Goal: Task Accomplishment & Management: Manage account settings

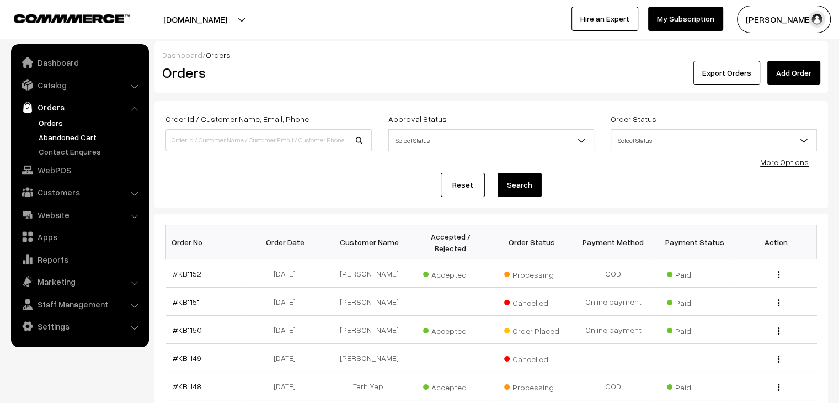
drag, startPoint x: 0, startPoint y: 0, endPoint x: 82, endPoint y: 142, distance: 163.9
click at [82, 142] on link "Abandoned Cart" at bounding box center [90, 137] width 109 height 12
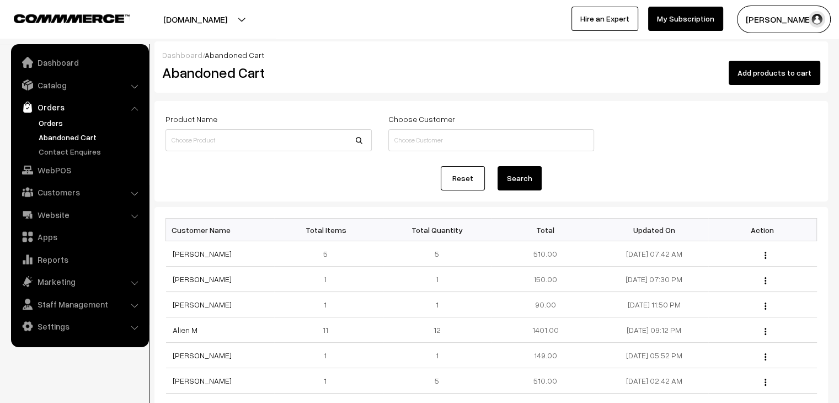
click at [52, 124] on link "Orders" at bounding box center [90, 123] width 109 height 12
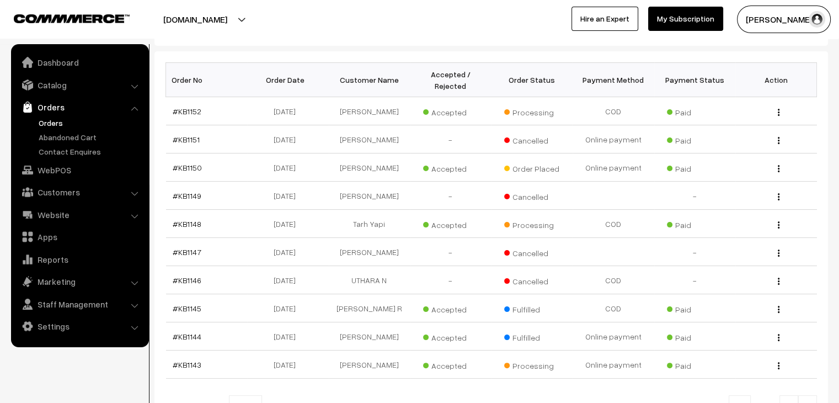
scroll to position [163, 0]
click at [78, 142] on ul "Orders" at bounding box center [80, 137] width 132 height 40
click at [66, 138] on link "Abandoned Cart" at bounding box center [90, 137] width 109 height 12
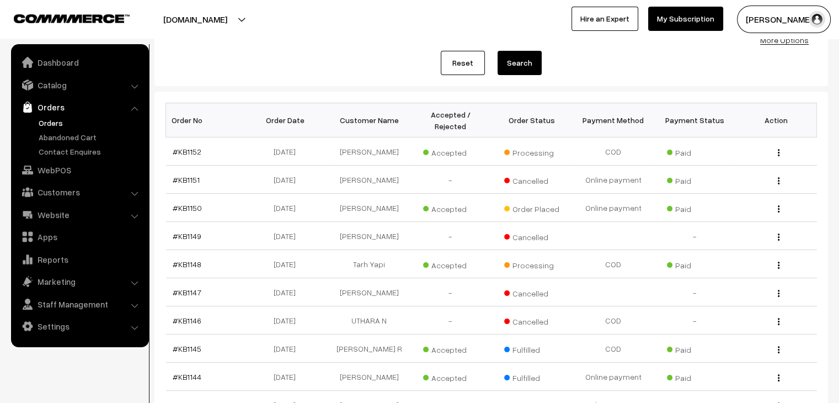
scroll to position [115, 0]
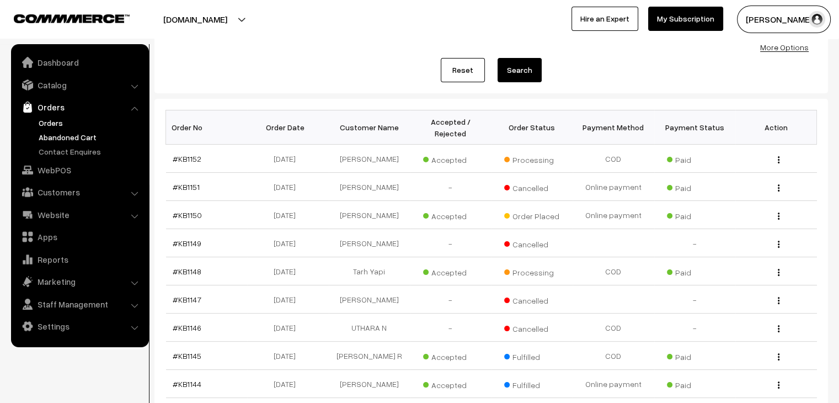
click at [47, 138] on link "Abandoned Cart" at bounding box center [90, 137] width 109 height 12
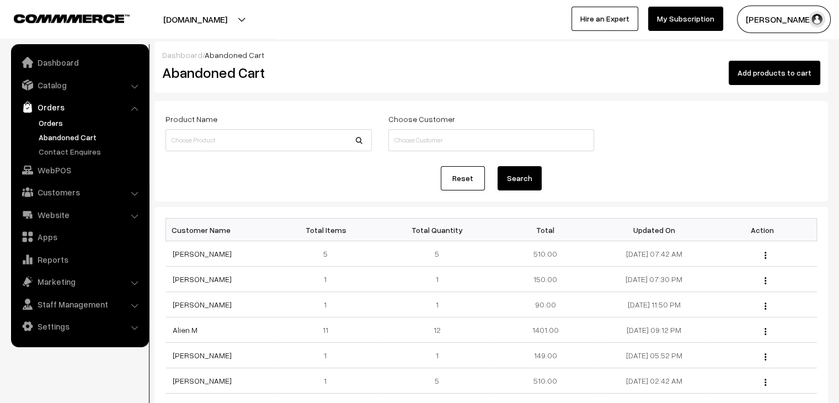
click at [54, 120] on link "Orders" at bounding box center [90, 123] width 109 height 12
click at [60, 119] on link "Orders" at bounding box center [90, 123] width 109 height 12
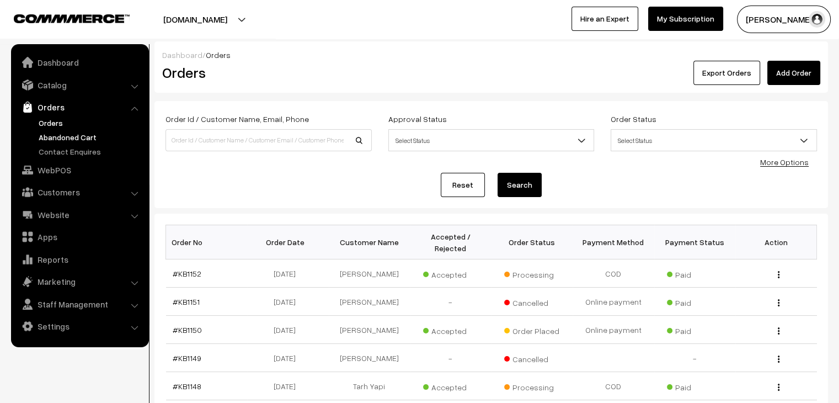
click at [60, 138] on link "Abandoned Cart" at bounding box center [90, 137] width 109 height 12
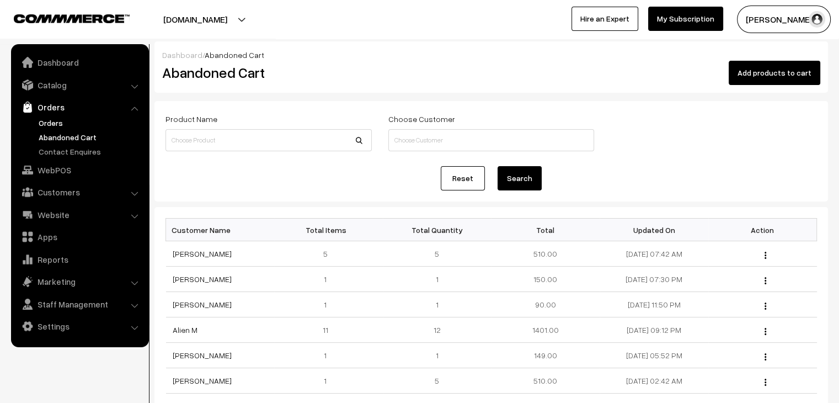
click at [41, 121] on link "Orders" at bounding box center [90, 123] width 109 height 12
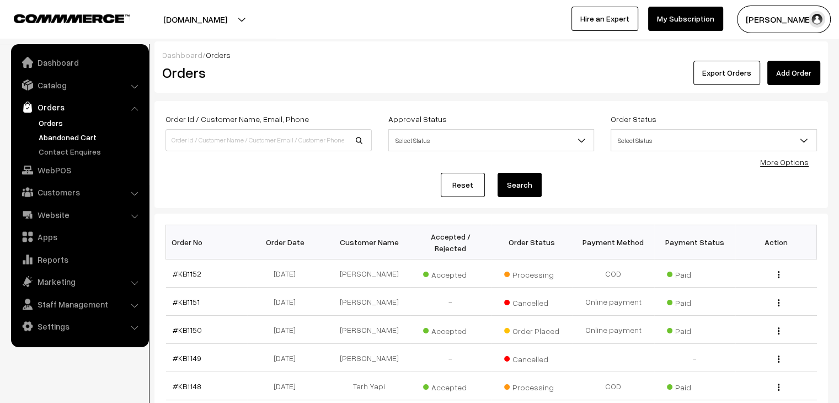
click at [57, 140] on link "Abandoned Cart" at bounding box center [90, 137] width 109 height 12
click at [61, 138] on link "Abandoned Cart" at bounding box center [90, 137] width 109 height 12
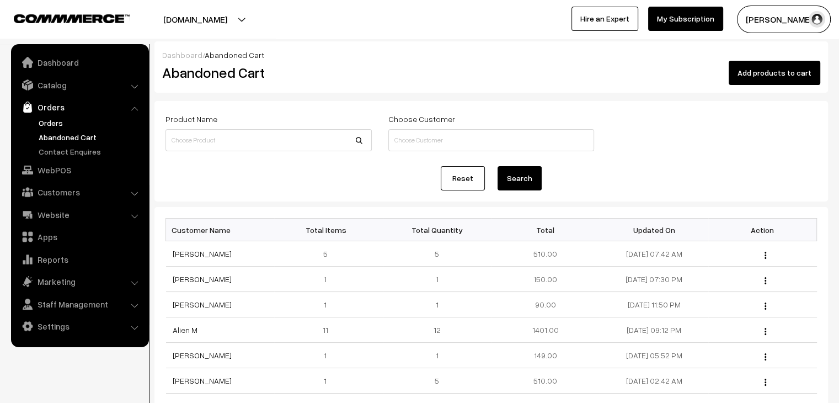
click at [57, 120] on link "Orders" at bounding box center [90, 123] width 109 height 12
click at [51, 124] on link "Orders" at bounding box center [90, 123] width 109 height 12
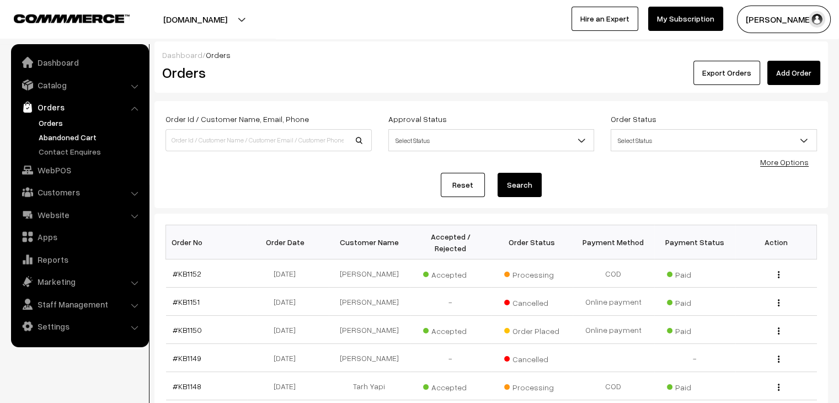
click at [89, 137] on link "Abandoned Cart" at bounding box center [90, 137] width 109 height 12
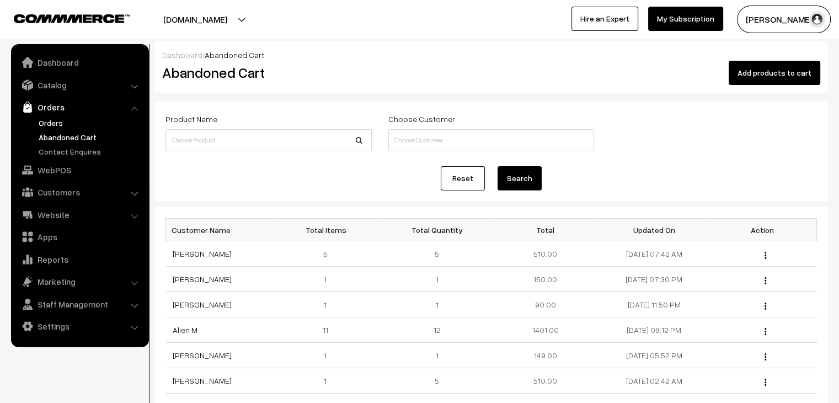
click at [46, 121] on link "Orders" at bounding box center [90, 123] width 109 height 12
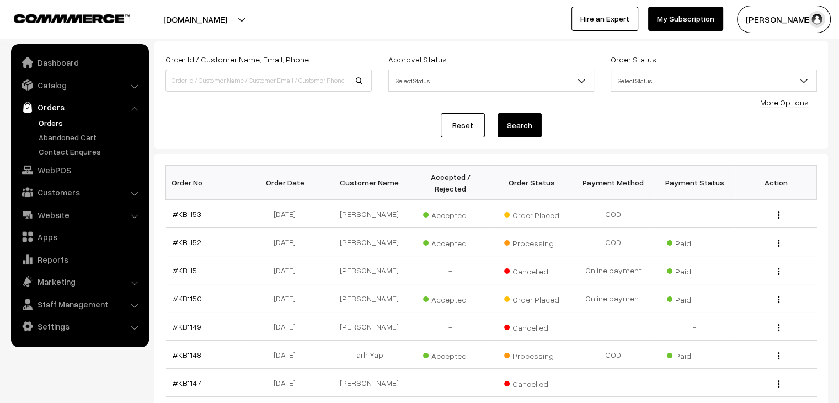
scroll to position [60, 0]
click at [189, 209] on link "#KB1153" at bounding box center [187, 213] width 29 height 9
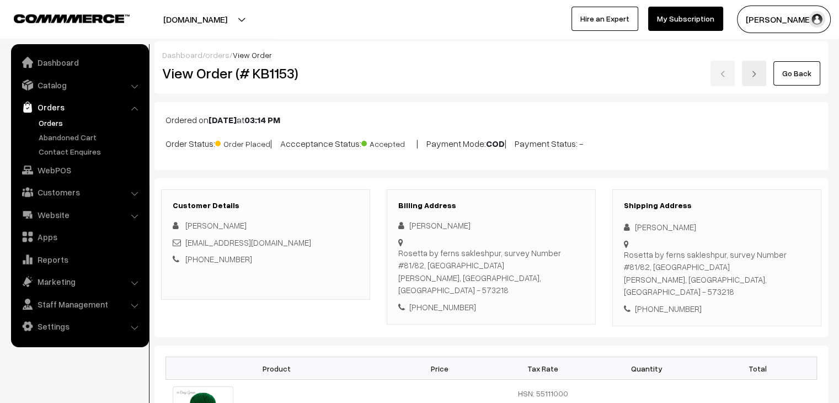
click at [58, 127] on link "Orders" at bounding box center [90, 123] width 109 height 12
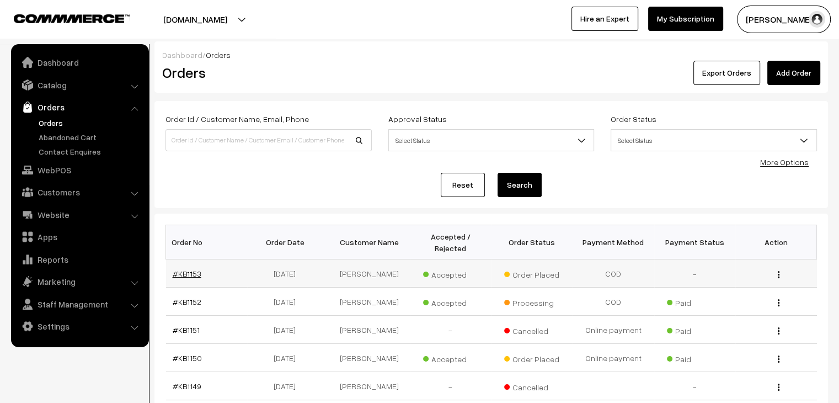
click at [195, 269] on link "#KB1153" at bounding box center [187, 273] width 29 height 9
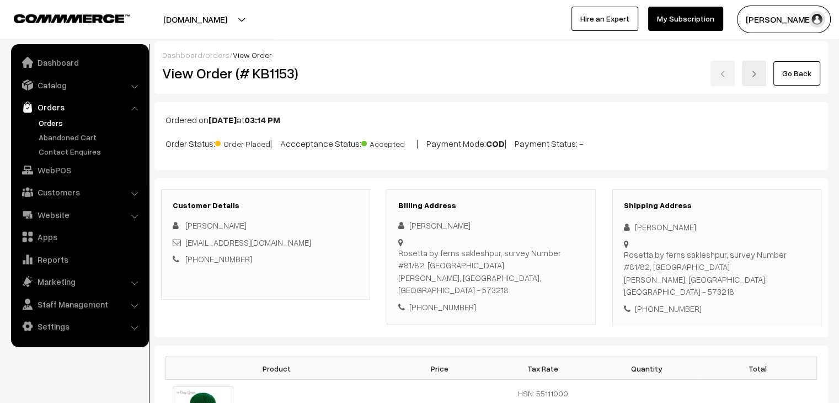
click at [49, 124] on link "Orders" at bounding box center [90, 123] width 109 height 12
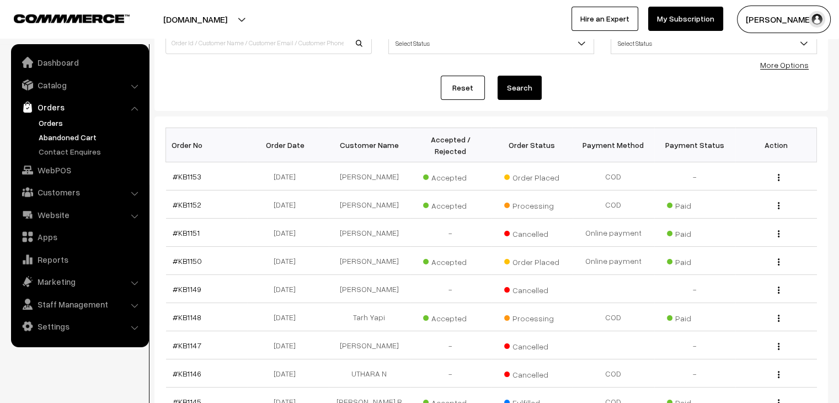
click at [77, 139] on link "Abandoned Cart" at bounding box center [90, 137] width 109 height 12
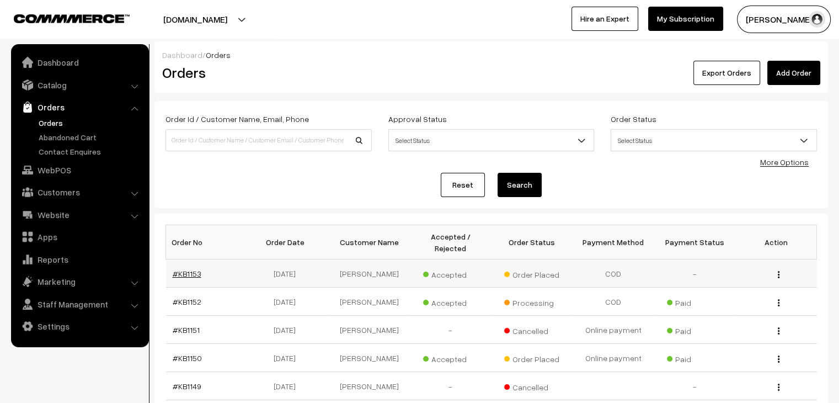
click at [183, 269] on link "#KB1153" at bounding box center [187, 273] width 29 height 9
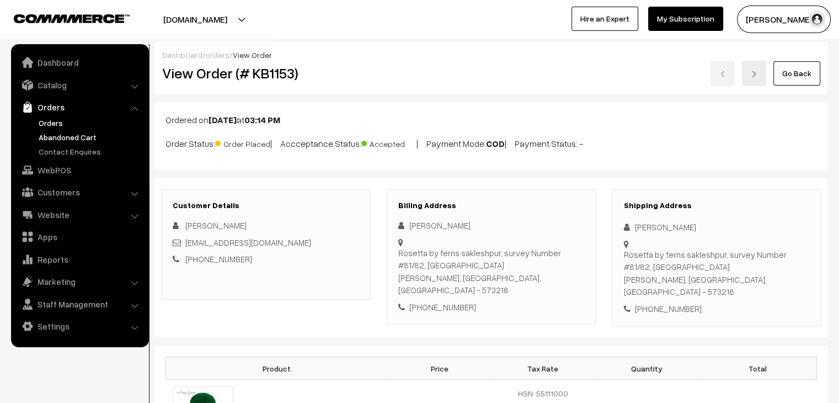
click at [76, 139] on link "Abandoned Cart" at bounding box center [90, 137] width 109 height 12
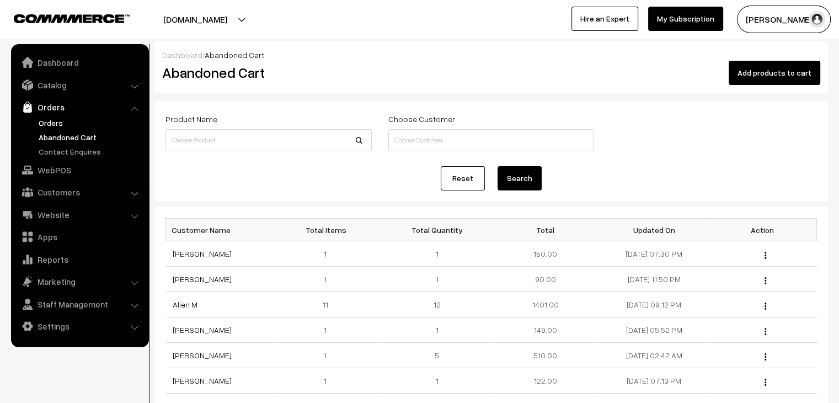
click at [45, 123] on link "Orders" at bounding box center [90, 123] width 109 height 12
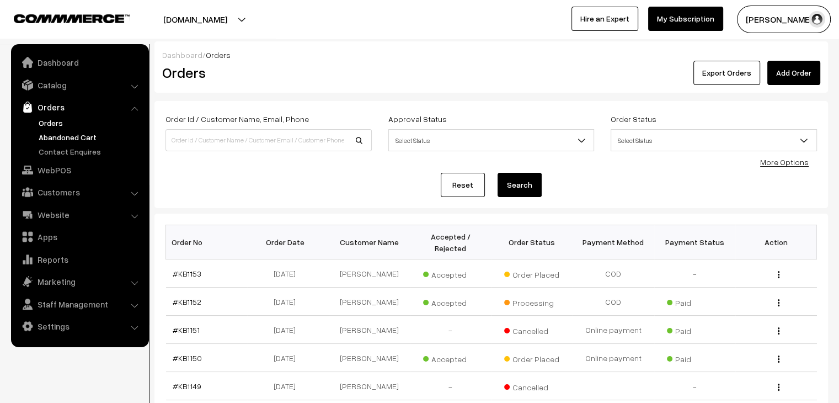
click at [58, 135] on link "Abandoned Cart" at bounding box center [90, 137] width 109 height 12
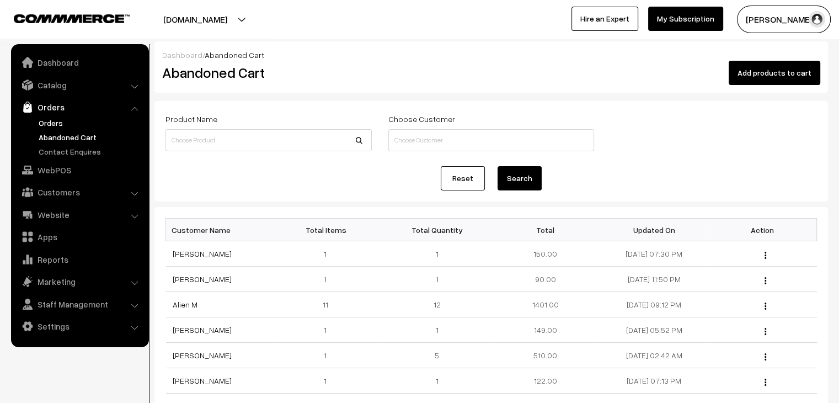
click at [54, 120] on link "Orders" at bounding box center [90, 123] width 109 height 12
